Goal: Information Seeking & Learning: Learn about a topic

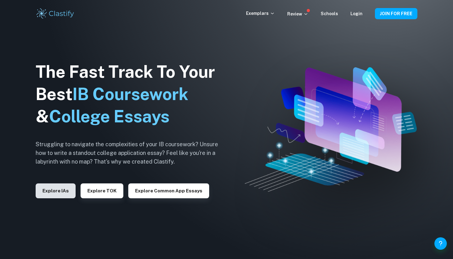
click at [59, 194] on button "Explore IAs" at bounding box center [56, 190] width 40 height 15
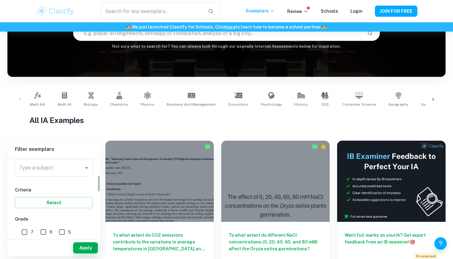
scroll to position [71, 0]
click at [52, 177] on div "Type a subject Type a subject" at bounding box center [54, 177] width 78 height 17
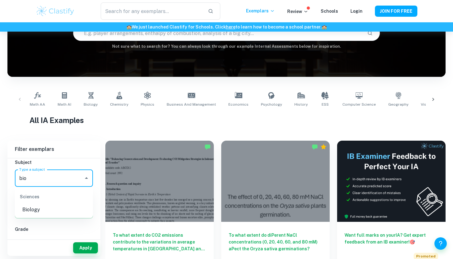
click at [55, 204] on div "Sciences" at bounding box center [54, 196] width 78 height 15
click at [55, 207] on li "Biology" at bounding box center [54, 209] width 78 height 11
type input "Biology"
click at [83, 246] on button "Apply" at bounding box center [85, 247] width 25 height 11
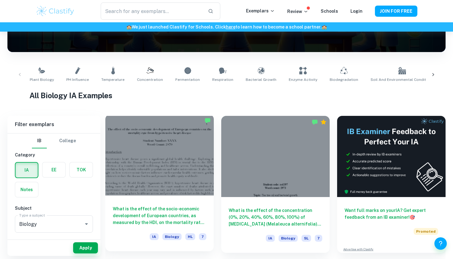
scroll to position [93, 0]
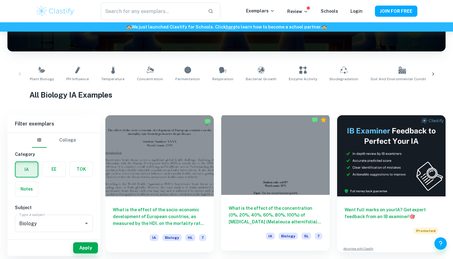
click at [275, 217] on h6 "What is the effect of the concentration (0%, 20%, 40%, 60%, 80%, 100%) of [MEDI…" at bounding box center [274, 215] width 93 height 20
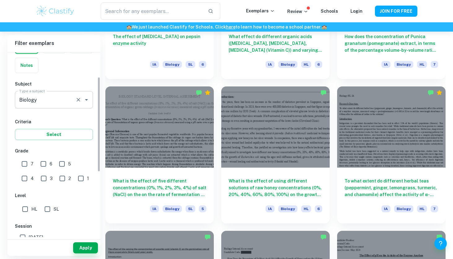
scroll to position [50, 0]
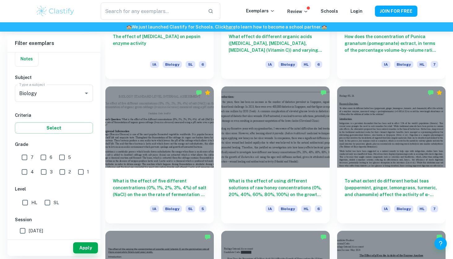
click at [46, 205] on input "SL" at bounding box center [47, 202] width 12 height 12
checkbox input "true"
click at [80, 250] on button "Apply" at bounding box center [85, 247] width 25 height 11
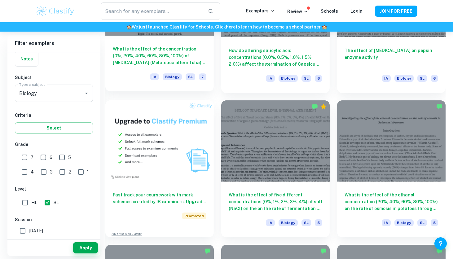
scroll to position [397, 0]
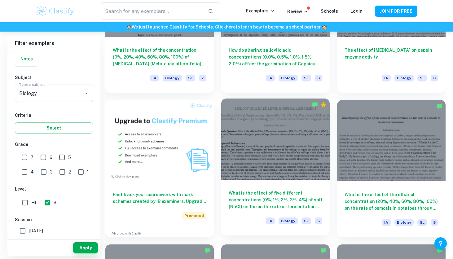
click at [284, 165] on div at bounding box center [275, 138] width 108 height 81
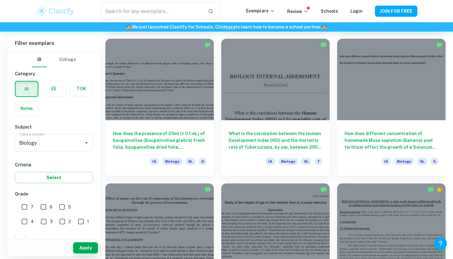
scroll to position [1477, 0]
